Goal: Task Accomplishment & Management: Use online tool/utility

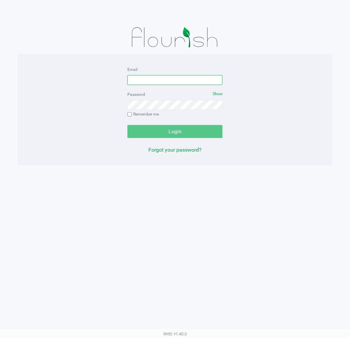
drag, startPoint x: 142, startPoint y: 81, endPoint x: 142, endPoint y: 73, distance: 8.2
click at [142, 81] on input "Email" at bounding box center [174, 80] width 95 height 10
type input "[EMAIL_ADDRESS][DOMAIN_NAME]"
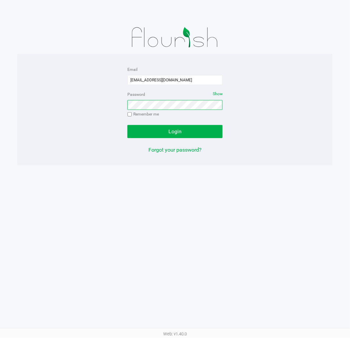
click at [127, 125] on button "Login" at bounding box center [174, 131] width 95 height 13
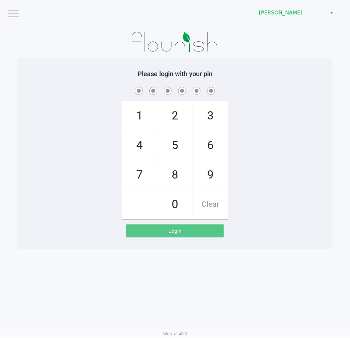
click at [270, 166] on div "1 4 7 2 5 8 0 3 6 9 Clear" at bounding box center [174, 153] width 315 height 134
checkbox input "true"
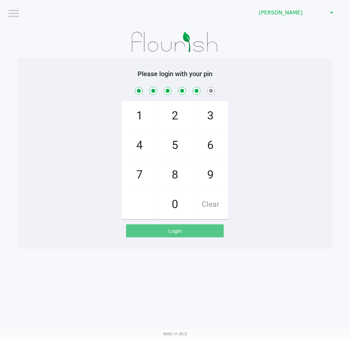
checkbox input "true"
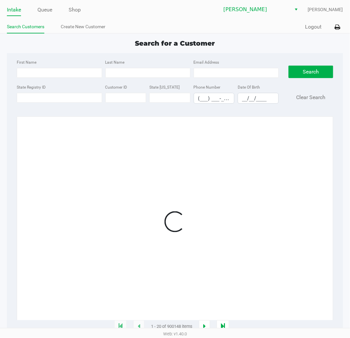
click at [39, 1] on div "Intake Queue Shop Clermont WC Sharlene Amadio Search Customers Create New Custo…" at bounding box center [175, 16] width 350 height 33
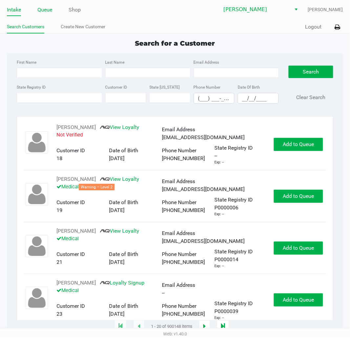
click at [41, 9] on link "Queue" at bounding box center [44, 9] width 15 height 9
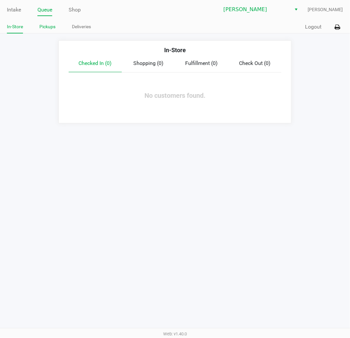
click at [48, 29] on link "Pickups" at bounding box center [47, 27] width 16 height 8
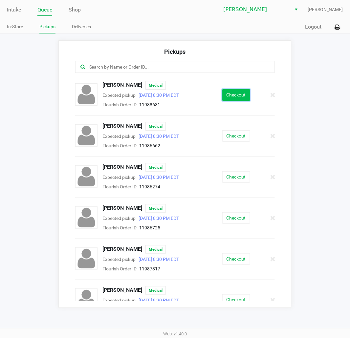
click at [234, 96] on button "Checkout" at bounding box center [236, 94] width 28 height 11
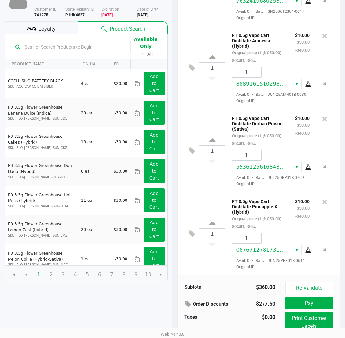
scroll to position [75, 0]
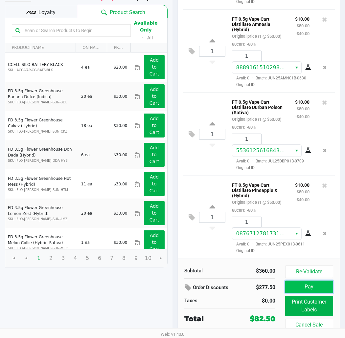
click at [312, 285] on button "Pay" at bounding box center [309, 287] width 48 height 12
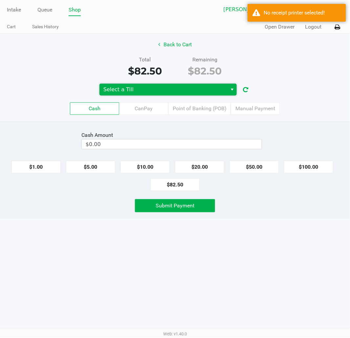
click at [155, 89] on span "Select a Till" at bounding box center [163, 90] width 120 height 8
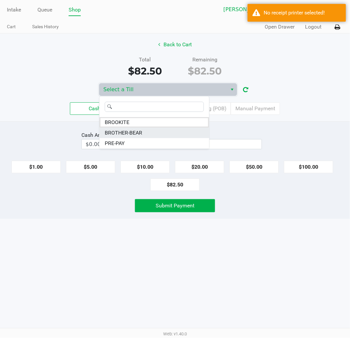
click at [149, 130] on li "BROTHER-BEAR" at bounding box center [154, 133] width 110 height 11
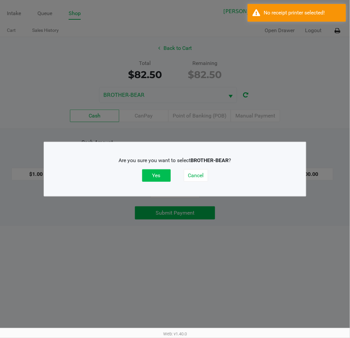
click at [155, 181] on button "Yes" at bounding box center [156, 175] width 29 height 12
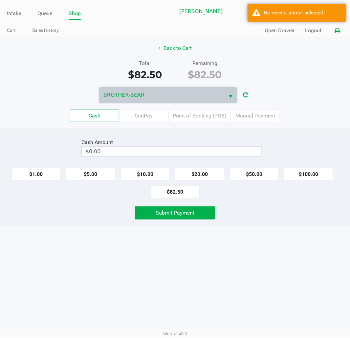
click at [337, 27] on button at bounding box center [337, 31] width 11 height 12
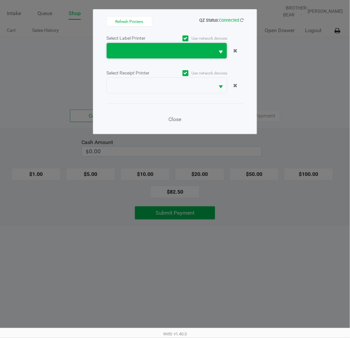
click at [192, 54] on span at bounding box center [161, 51] width 100 height 8
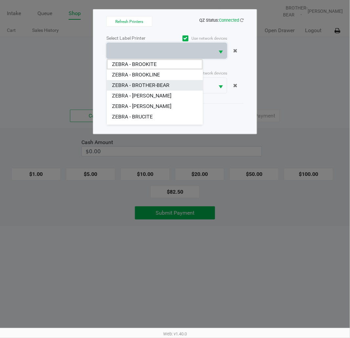
click at [181, 82] on BROTHER-BEAR "ZEBRA - BROTHER-BEAR" at bounding box center [155, 85] width 96 height 11
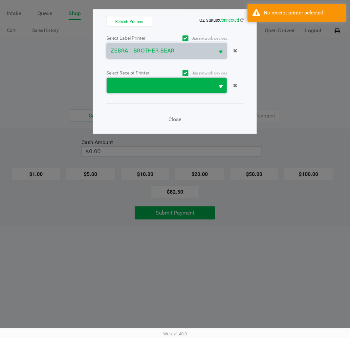
click at [175, 79] on span at bounding box center [161, 85] width 108 height 15
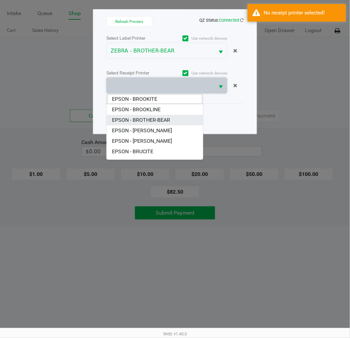
click at [177, 118] on BROTHER-BEAR "EPSON - BROTHER-BEAR" at bounding box center [155, 120] width 96 height 11
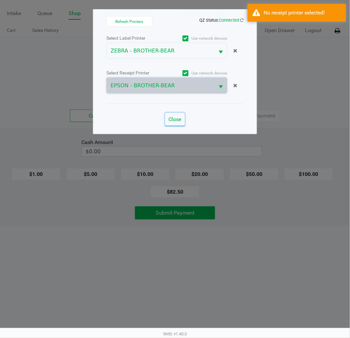
click at [181, 119] on span "Close" at bounding box center [175, 119] width 13 height 6
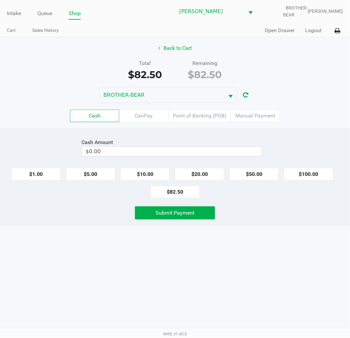
click at [283, 74] on div "Total $82.50 Remaining $82.50" at bounding box center [175, 70] width 360 height 23
click at [337, 30] on icon at bounding box center [338, 31] width 6 height 5
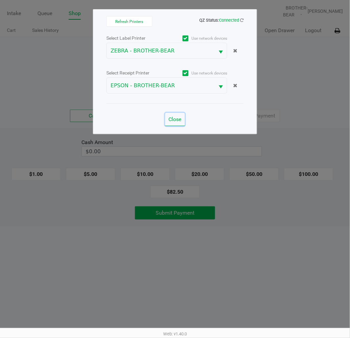
click at [175, 121] on span "Close" at bounding box center [175, 119] width 13 height 6
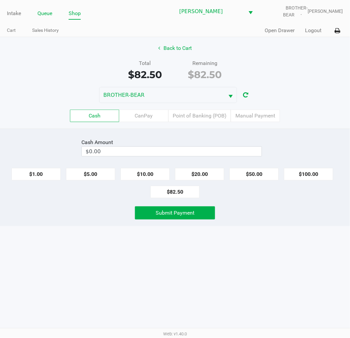
click at [43, 8] on li "Queue" at bounding box center [44, 13] width 15 height 11
click at [43, 18] on li "Queue" at bounding box center [44, 13] width 15 height 11
click at [41, 11] on link "Queue" at bounding box center [44, 13] width 15 height 9
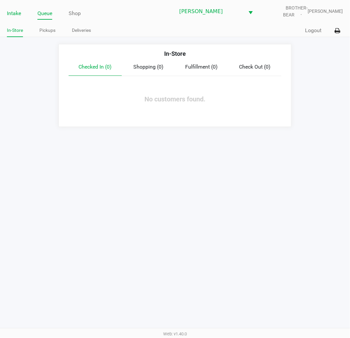
click at [14, 11] on link "Intake" at bounding box center [14, 13] width 14 height 9
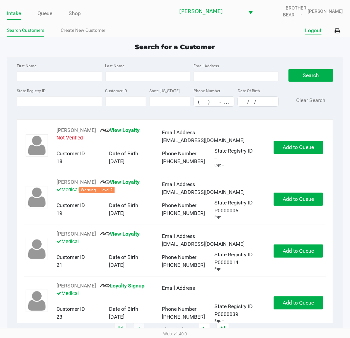
click at [310, 31] on button "Logout" at bounding box center [313, 31] width 16 height 8
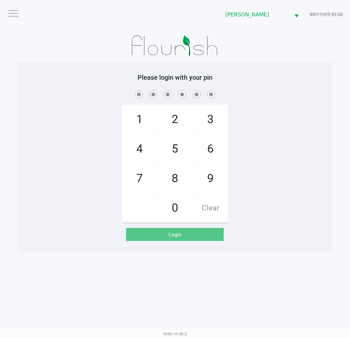
click at [170, 179] on span "8" at bounding box center [175, 178] width 35 height 29
checkbox input "true"
click at [205, 119] on span "3" at bounding box center [210, 119] width 35 height 29
checkbox input "true"
click at [132, 183] on span "7" at bounding box center [139, 178] width 35 height 29
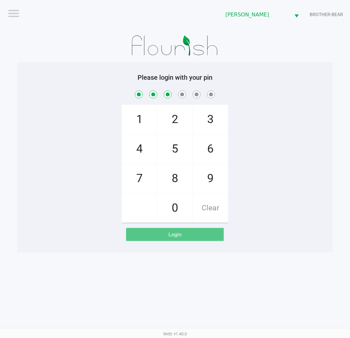
checkbox input "true"
click at [207, 185] on span "9" at bounding box center [210, 178] width 35 height 29
checkbox input "true"
click at [168, 115] on span "2" at bounding box center [175, 119] width 35 height 29
checkbox input "true"
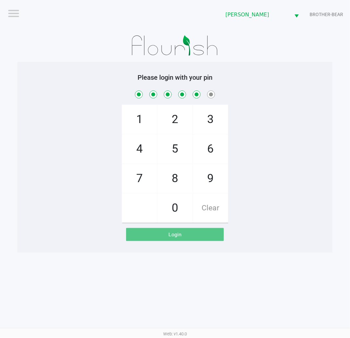
click at [133, 117] on span "1" at bounding box center [139, 119] width 35 height 29
checkbox input "true"
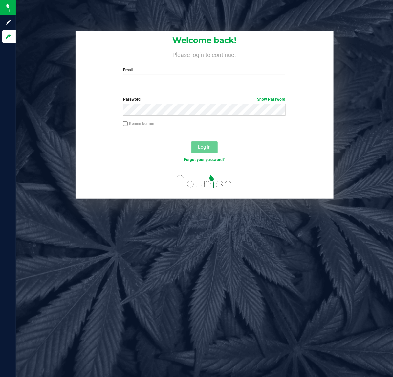
click at [303, 156] on div "Log In" at bounding box center [205, 149] width 258 height 22
click at [228, 84] on input "Email" at bounding box center [204, 81] width 162 height 12
type input "[EMAIL_ADDRESS][DOMAIN_NAME]"
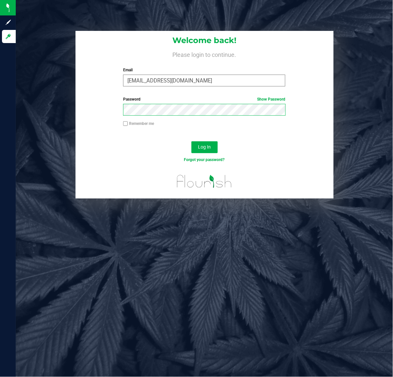
click at [191, 141] on button "Log In" at bounding box center [204, 147] width 26 height 12
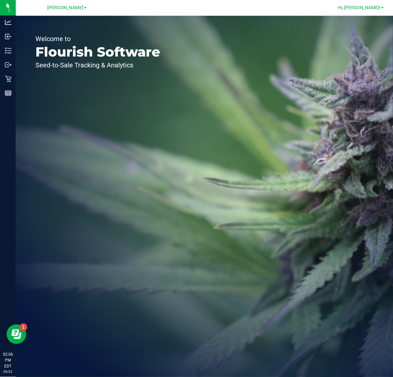
click at [375, 10] on span "Hi, [PERSON_NAME]!" at bounding box center [359, 7] width 43 height 5
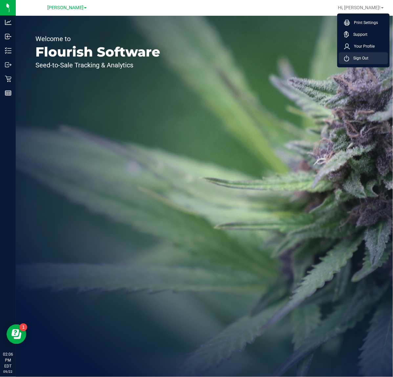
click at [352, 60] on span "Sign Out" at bounding box center [358, 58] width 19 height 7
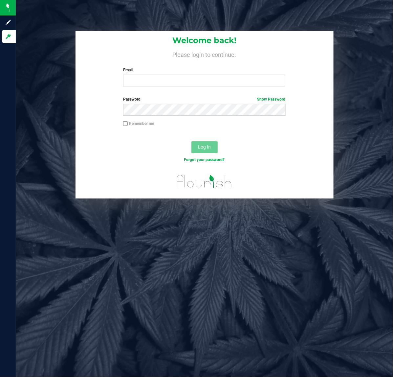
click at [356, 127] on div "Welcome back! Please login to continue. Email Required Please format your email…" at bounding box center [204, 114] width 387 height 167
click at [181, 78] on input "Email" at bounding box center [204, 81] width 162 height 12
type input "[EMAIL_ADDRESS][DOMAIN_NAME]"
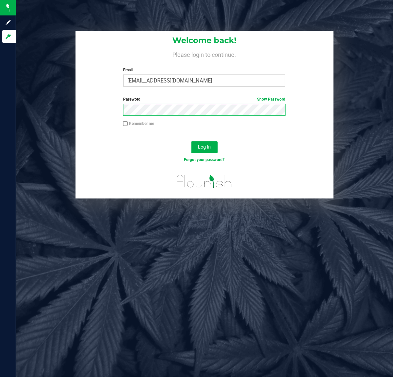
click at [191, 141] on button "Log In" at bounding box center [204, 147] width 26 height 12
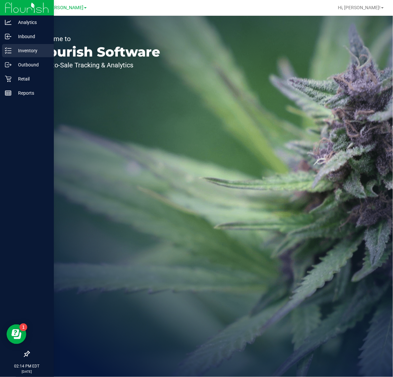
click at [28, 48] on p "Inventory" at bounding box center [30, 51] width 39 height 8
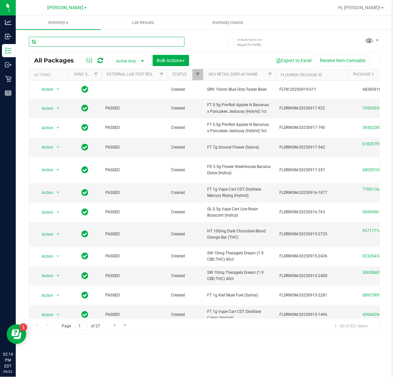
click at [82, 41] on input "text" at bounding box center [107, 42] width 156 height 10
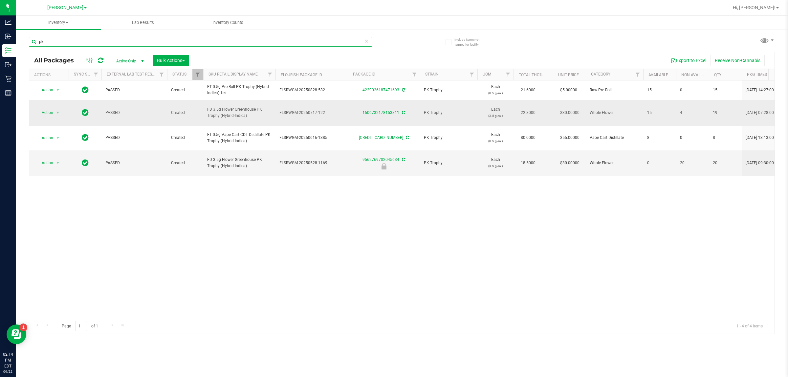
type input "pkt"
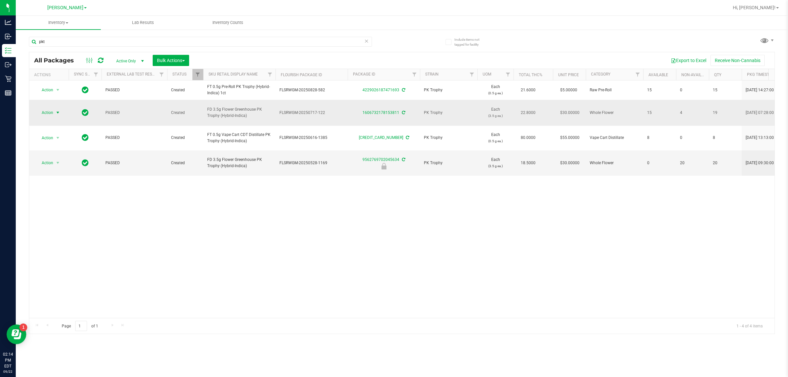
click at [53, 109] on span "Action" at bounding box center [45, 112] width 18 height 9
click at [57, 201] on li "Print product labels" at bounding box center [61, 199] width 51 height 10
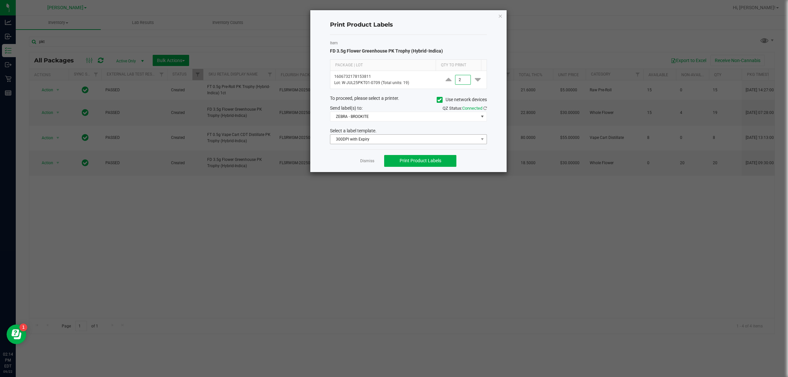
type input "2"
click at [393, 143] on span at bounding box center [482, 139] width 8 height 9
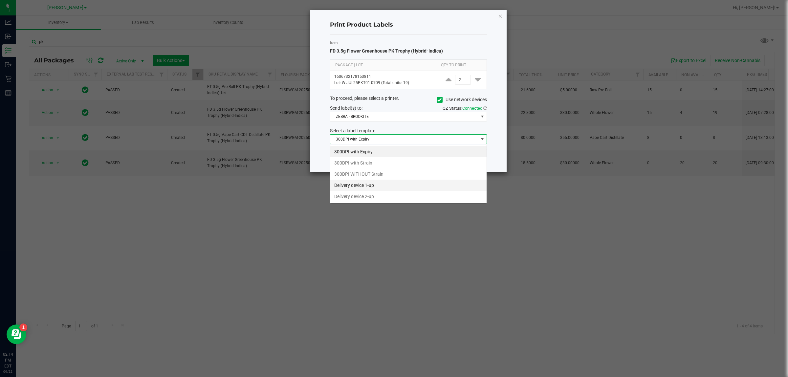
scroll to position [10, 157]
click at [393, 162] on li "300DPI with Strain" at bounding box center [408, 162] width 156 height 11
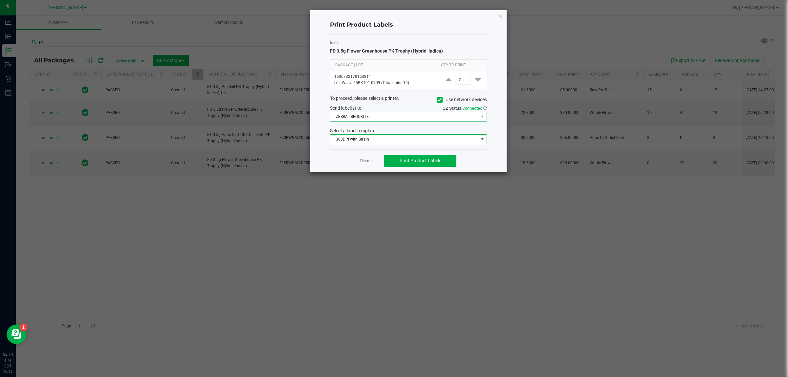
click at [393, 120] on span "ZEBRA - BROOKITE" at bounding box center [404, 116] width 148 height 9
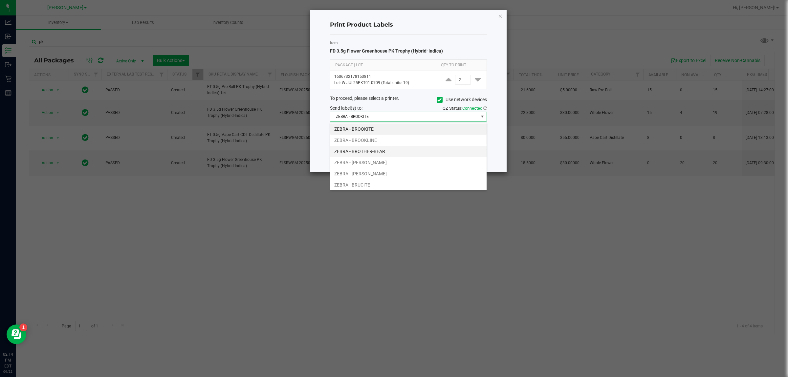
click at [393, 150] on li "ZEBRA - BROTHER-BEAR" at bounding box center [408, 151] width 156 height 11
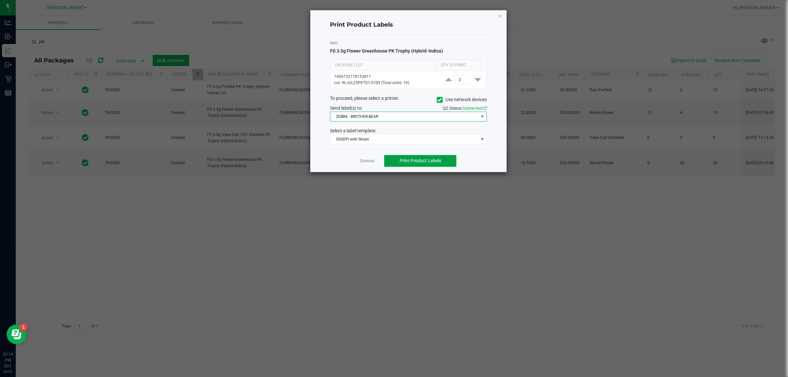
click at [393, 166] on button "Print Product Labels" at bounding box center [420, 161] width 72 height 12
click at [393, 119] on span "ZEBRA - BROTHER-BEAR" at bounding box center [404, 116] width 148 height 9
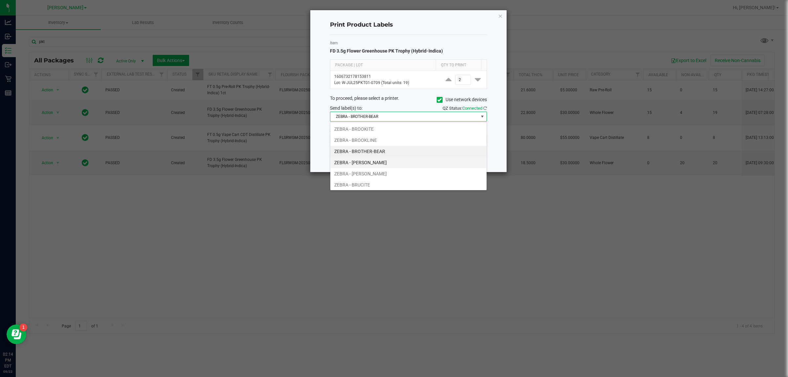
scroll to position [13, 0]
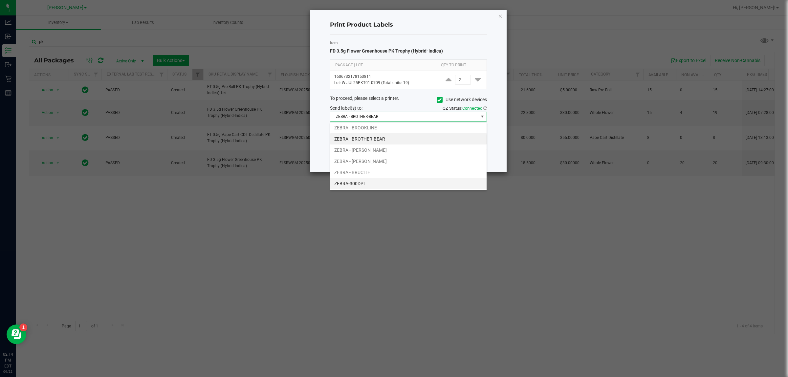
click at [393, 180] on li "ZEBRA-300DPI" at bounding box center [408, 183] width 156 height 11
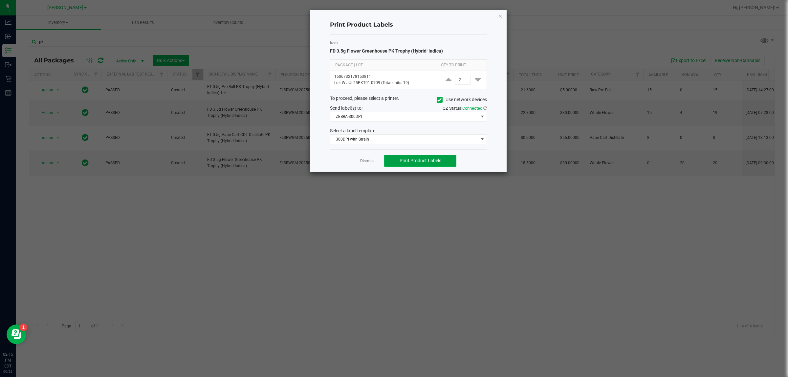
click at [393, 163] on span "Print Product Labels" at bounding box center [421, 160] width 42 height 5
click at [367, 121] on span "ZEBRA-300DPI" at bounding box center [404, 116] width 148 height 9
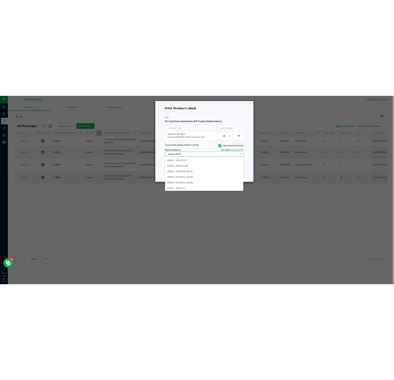
scroll to position [10, 157]
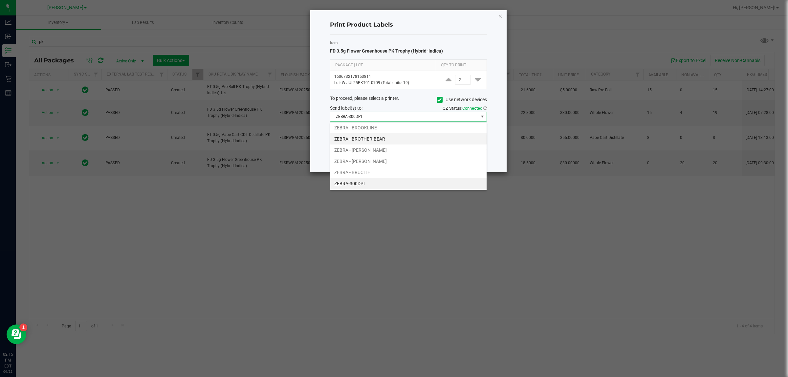
click at [371, 138] on li "ZEBRA - BROTHER-BEAR" at bounding box center [408, 138] width 156 height 11
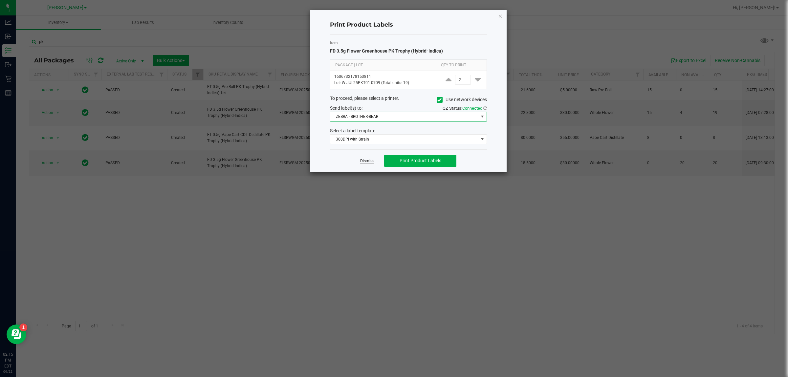
click at [366, 164] on link "Dismiss" at bounding box center [367, 161] width 14 height 6
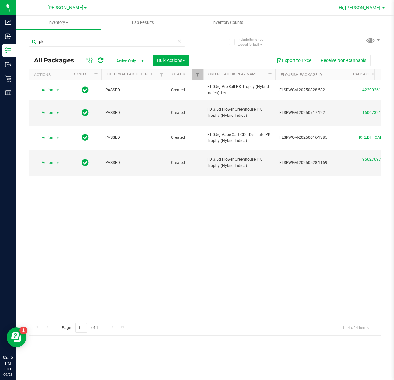
click at [374, 6] on span "Hi, [PERSON_NAME]!" at bounding box center [360, 7] width 43 height 5
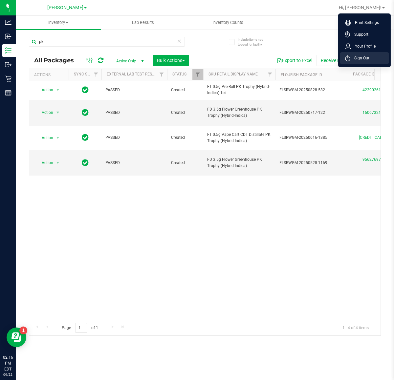
click at [380, 57] on li "Sign Out" at bounding box center [364, 58] width 49 height 12
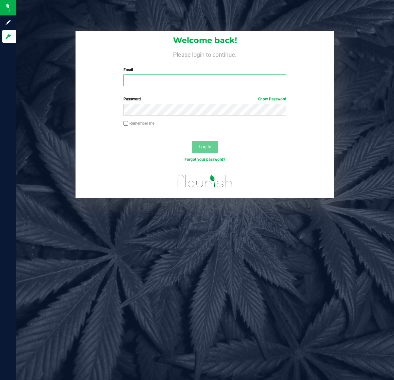
click at [240, 75] on input "Email" at bounding box center [204, 81] width 163 height 12
type input "[EMAIL_ADDRESS][DOMAIN_NAME]"
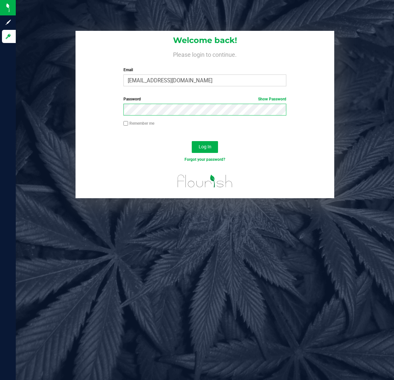
click at [192, 141] on button "Log In" at bounding box center [205, 147] width 26 height 12
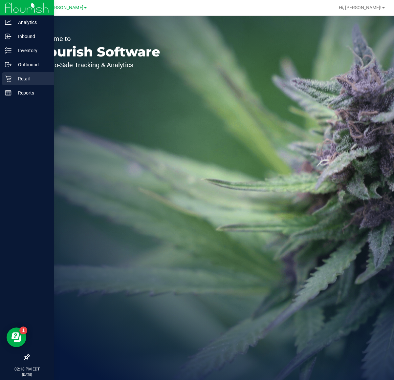
click at [8, 80] on icon at bounding box center [8, 79] width 7 height 7
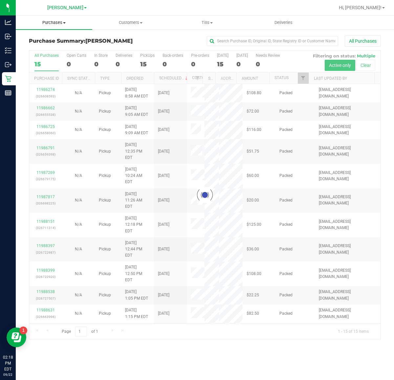
click at [58, 20] on span "Purchases" at bounding box center [54, 23] width 76 height 6
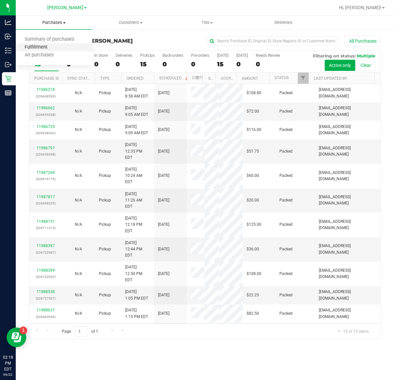
click at [33, 48] on span "Fulfillment" at bounding box center [36, 48] width 41 height 6
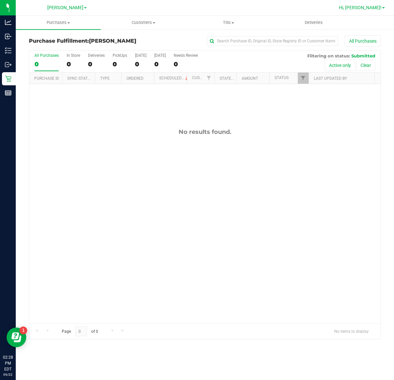
click at [383, 8] on span at bounding box center [383, 7] width 3 height 1
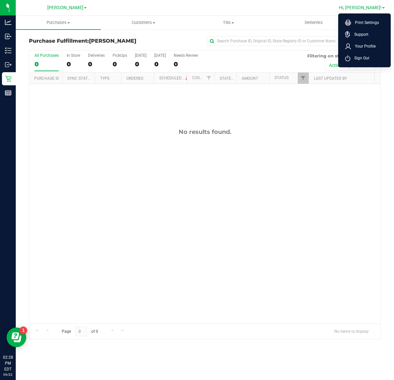
click at [356, 66] on ul "Print Settings Support Your Profile Sign Out" at bounding box center [364, 40] width 53 height 54
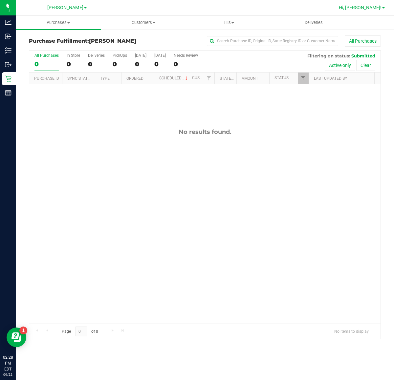
click at [375, 6] on span "Hi, [PERSON_NAME]!" at bounding box center [360, 7] width 43 height 5
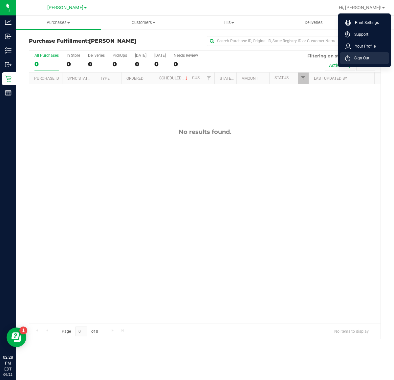
click at [363, 58] on span "Sign Out" at bounding box center [359, 58] width 19 height 7
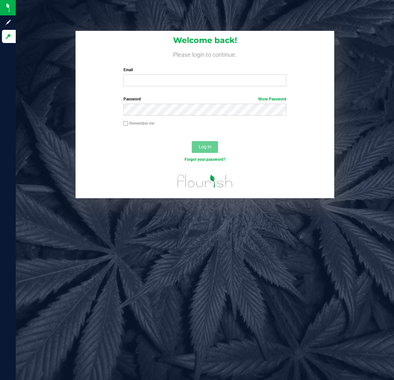
click at [260, 272] on div "Welcome back! Please login to continue. Email Required Please format your email…" at bounding box center [205, 190] width 378 height 380
click at [229, 82] on input "Email" at bounding box center [204, 81] width 163 height 12
type input "[EMAIL_ADDRESS][DOMAIN_NAME]"
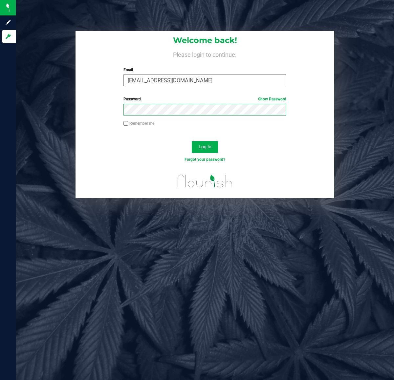
click at [192, 141] on button "Log In" at bounding box center [205, 147] width 26 height 12
